Goal: Find specific page/section: Find specific page/section

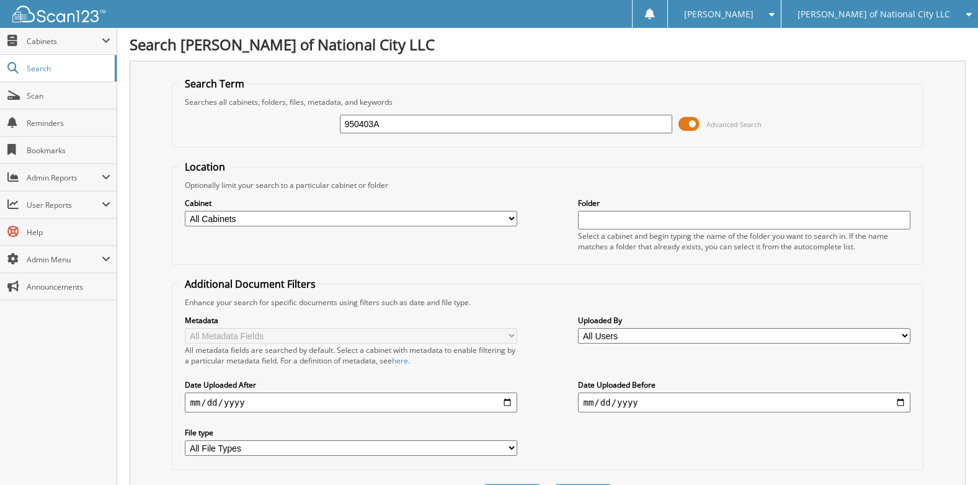
type input "950403A"
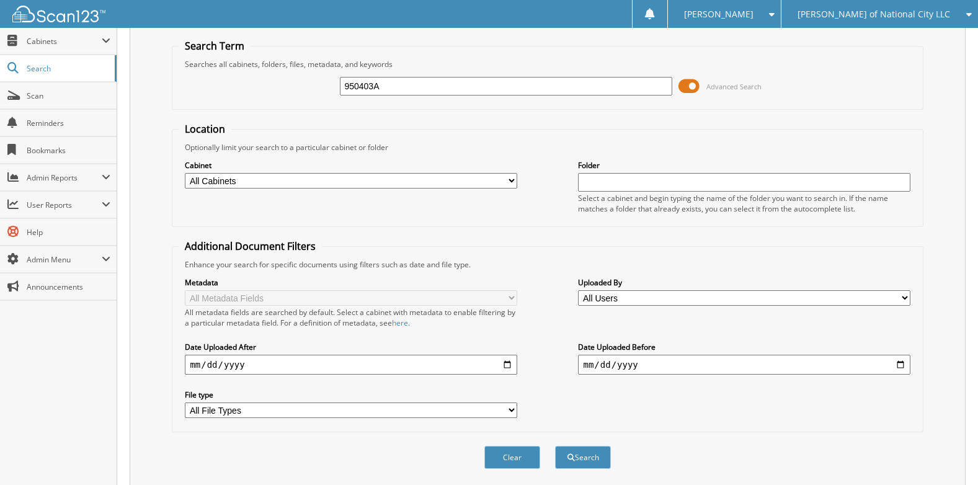
scroll to position [78, 0]
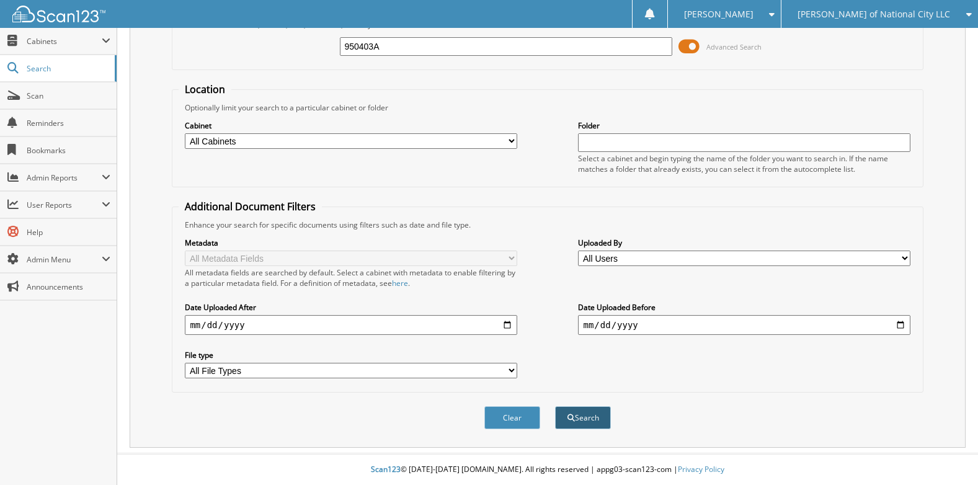
click at [584, 423] on button "Search" at bounding box center [583, 417] width 56 height 23
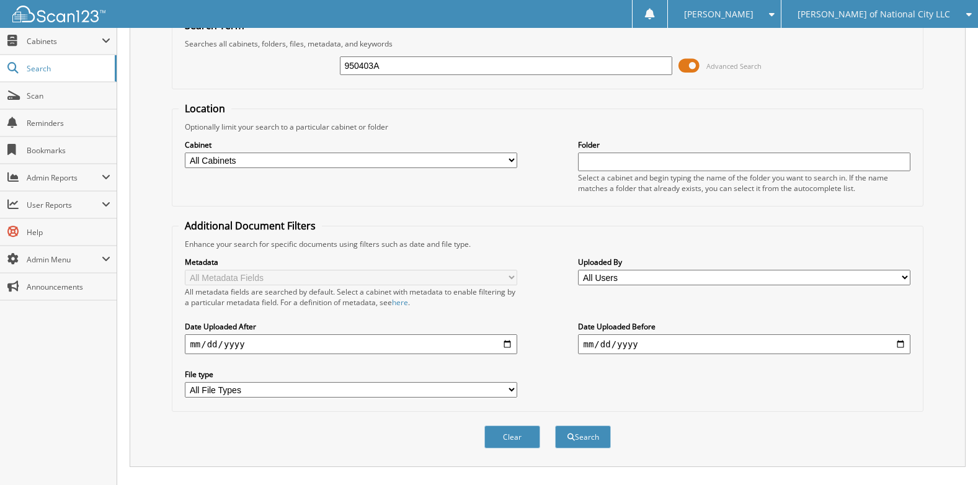
scroll to position [122, 0]
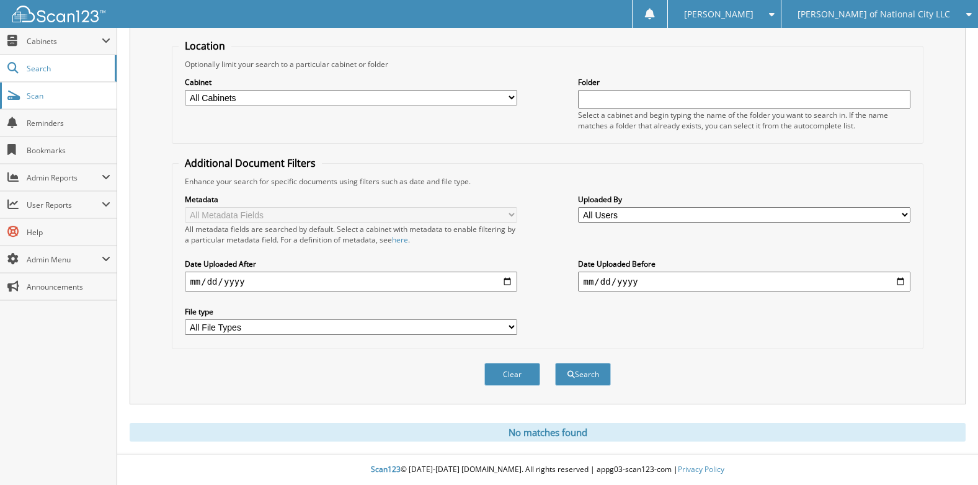
click at [53, 101] on link "Scan" at bounding box center [58, 95] width 117 height 27
